Goal: Task Accomplishment & Management: Manage account settings

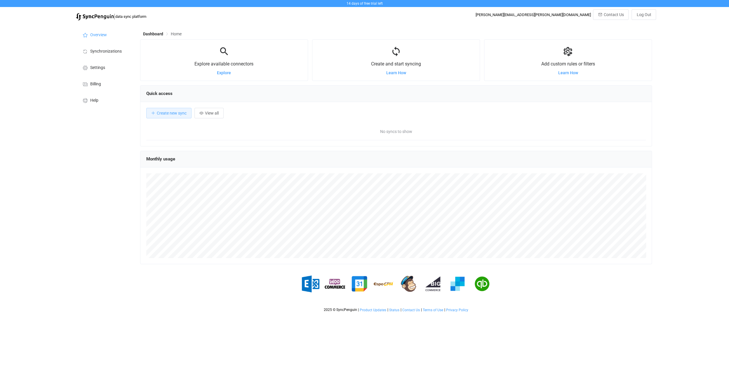
scroll to position [113, 512]
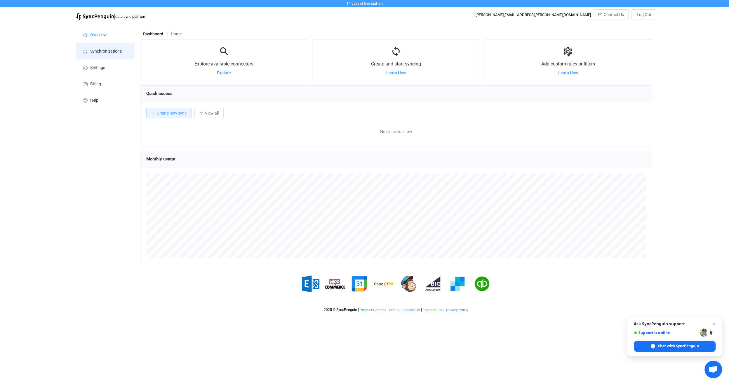
click at [116, 53] on span "Synchronizations" at bounding box center [106, 51] width 32 height 5
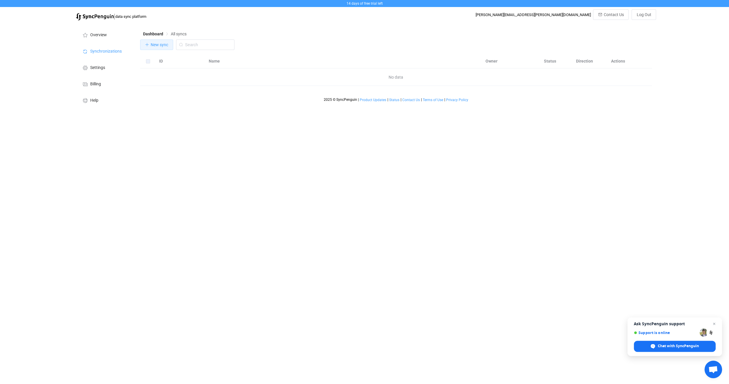
click at [160, 45] on span "New sync" at bounding box center [160, 44] width 18 height 5
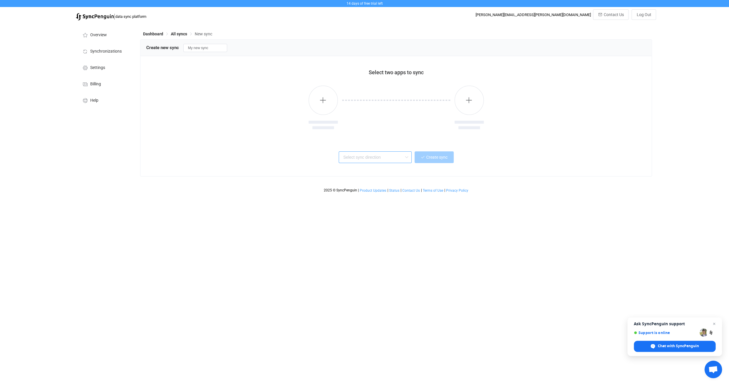
click at [369, 155] on input "text" at bounding box center [375, 157] width 73 height 12
click at [398, 175] on div "Two-way" at bounding box center [383, 173] width 76 height 8
type input "Two-way"
click at [322, 101] on icon "button" at bounding box center [323, 99] width 7 height 7
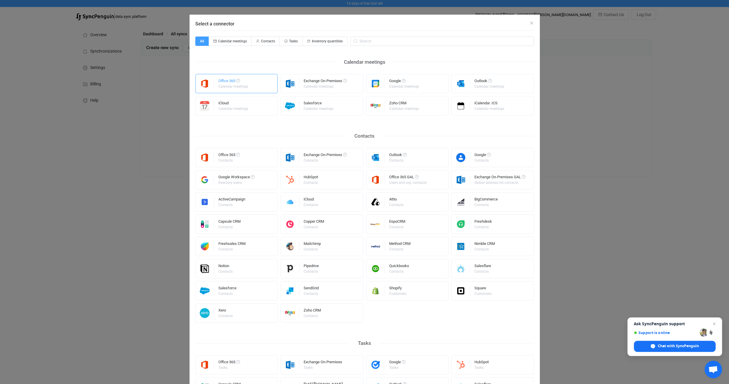
click at [238, 86] on div "Calendar meetings" at bounding box center [234, 87] width 30 height 4
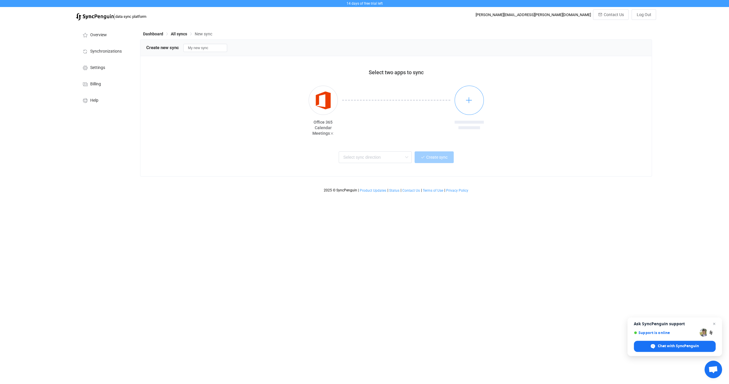
click at [480, 102] on button "button" at bounding box center [469, 100] width 29 height 29
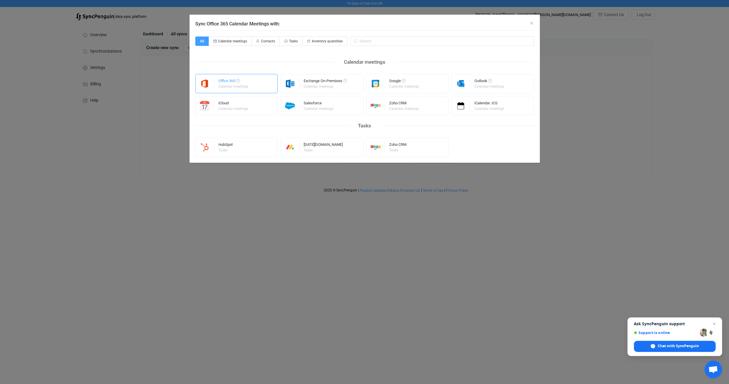
click at [227, 81] on div "Office 365" at bounding box center [234, 82] width 31 height 6
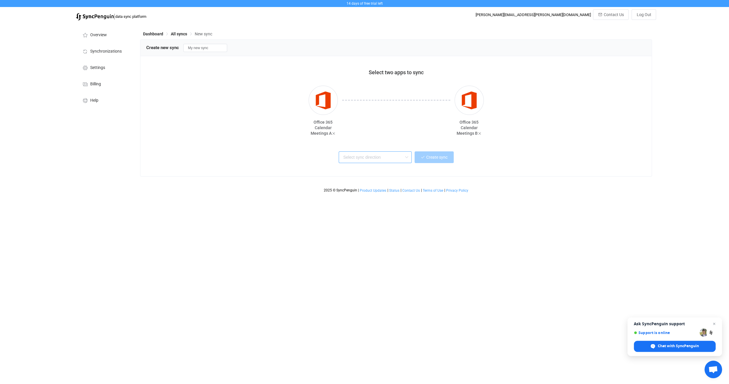
click at [398, 156] on input "text" at bounding box center [375, 157] width 73 height 12
click at [405, 177] on div "One or multiple two-way syncs" at bounding box center [383, 180] width 76 height 6
type input "Two-way"
click at [441, 164] on div "Two-way Create sync Use domain-wide access?" at bounding box center [397, 161] width 486 height 22
click at [441, 158] on span "Create sync" at bounding box center [437, 157] width 21 height 5
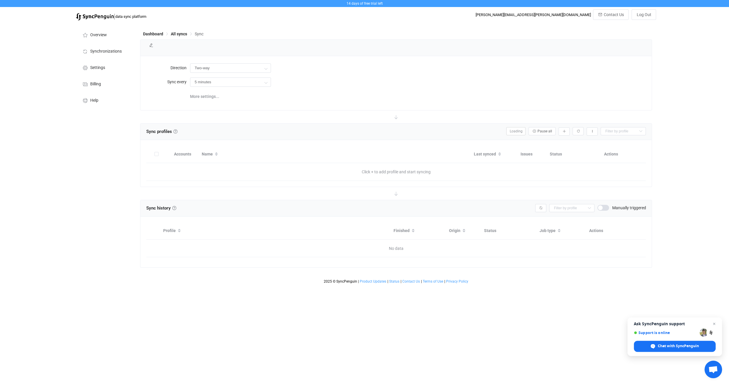
type input "10 minutes"
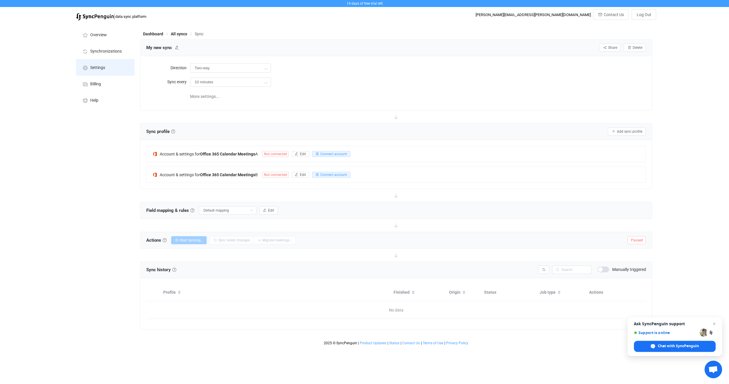
click at [96, 71] on li "Settings" at bounding box center [105, 67] width 58 height 16
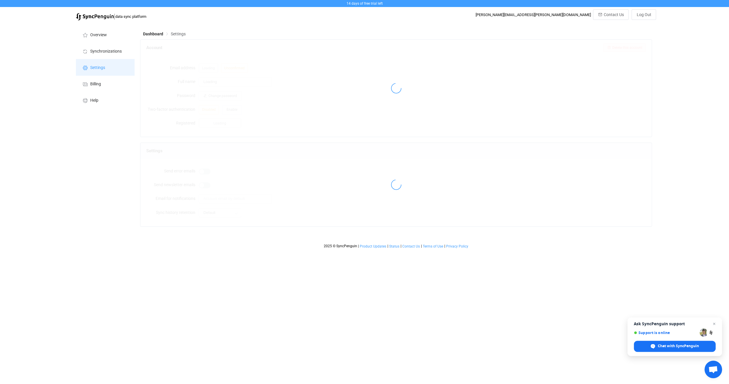
type input "[PERSON_NAME]"
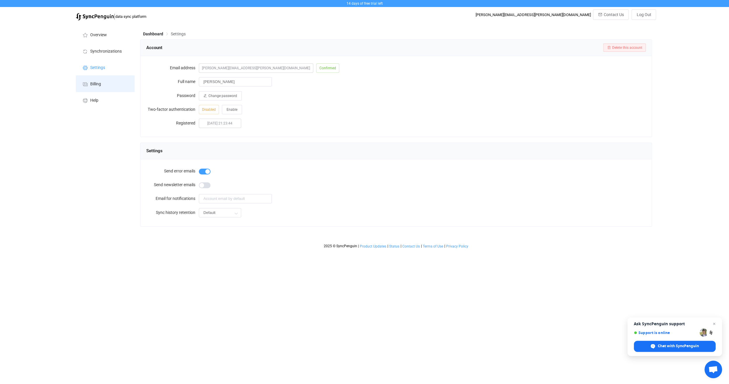
click at [101, 88] on li "Billing" at bounding box center [105, 83] width 58 height 16
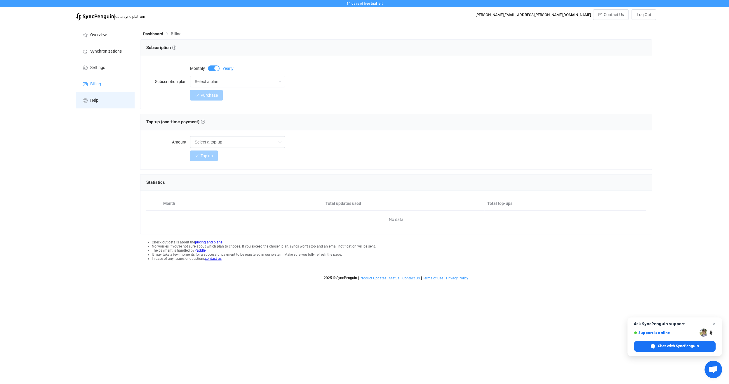
click at [104, 102] on li "Help" at bounding box center [105, 100] width 58 height 16
click at [89, 35] on li "Overview" at bounding box center [105, 34] width 58 height 16
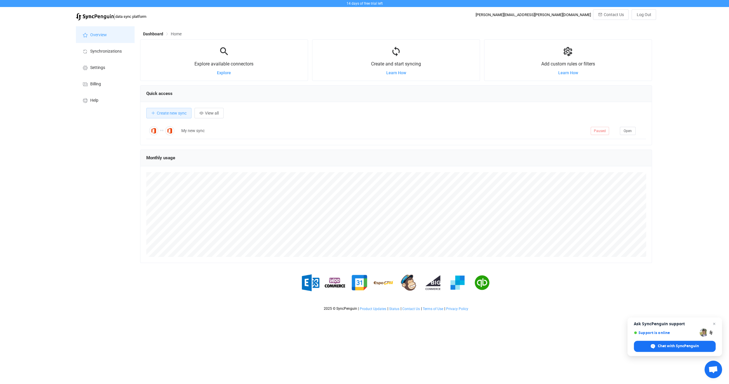
scroll to position [113, 512]
click at [111, 64] on li "Settings" at bounding box center [105, 67] width 58 height 16
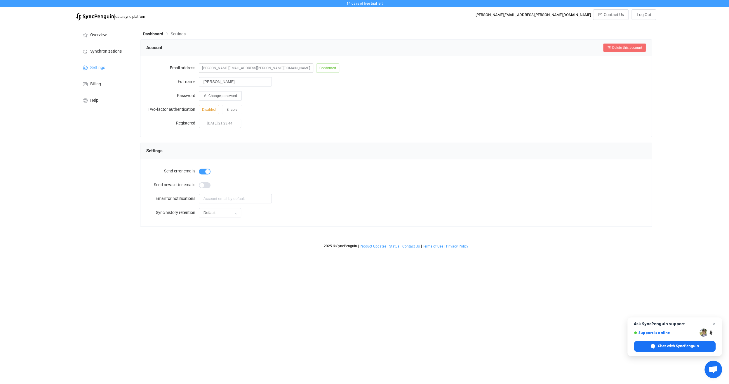
click at [614, 47] on span "Delete this account" at bounding box center [627, 48] width 30 height 4
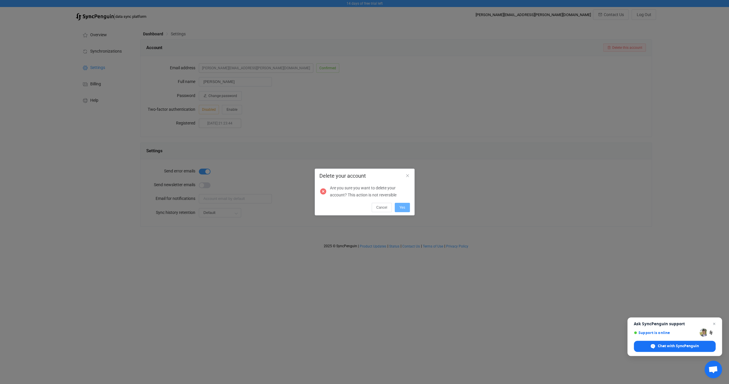
click at [403, 208] on span "Yes" at bounding box center [403, 207] width 6 height 4
